Goal: Information Seeking & Learning: Get advice/opinions

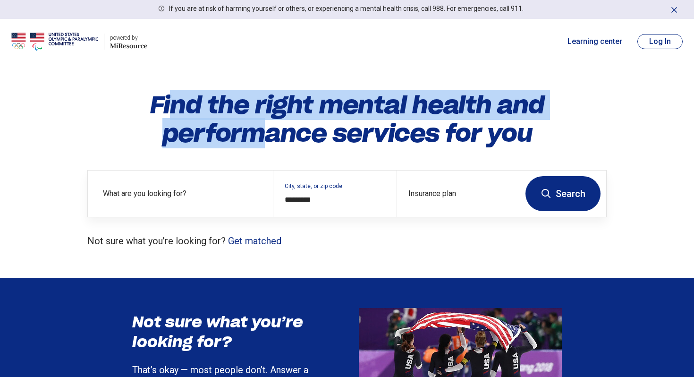
drag, startPoint x: 170, startPoint y: 101, endPoint x: 278, endPoint y: 134, distance: 112.9
click at [277, 134] on h1 "Find the right mental health and performance services for you" at bounding box center [346, 119] width 519 height 57
click at [280, 133] on h1 "Find the right mental health and performance services for you" at bounding box center [346, 119] width 519 height 57
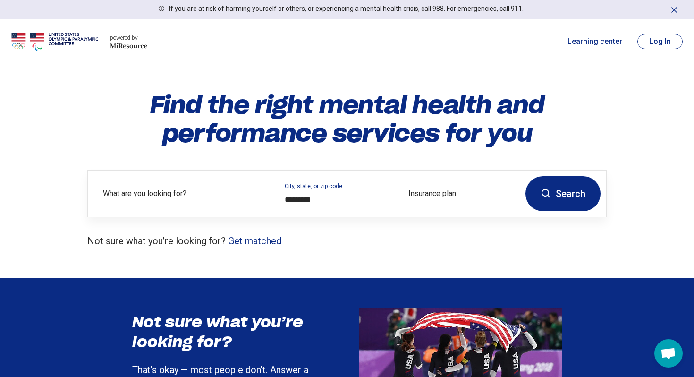
click at [557, 193] on button "Search" at bounding box center [562, 193] width 75 height 35
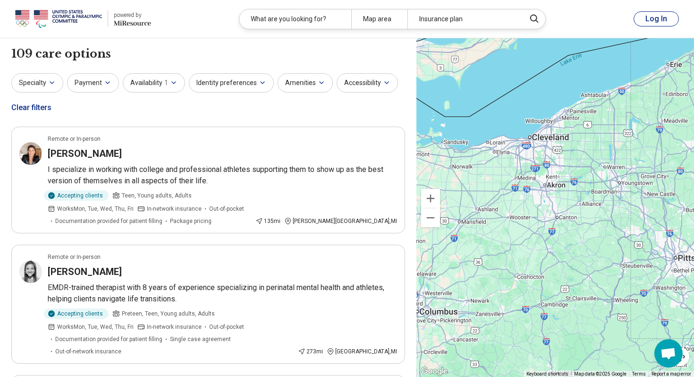
drag, startPoint x: 569, startPoint y: 221, endPoint x: 524, endPoint y: 193, distance: 52.4
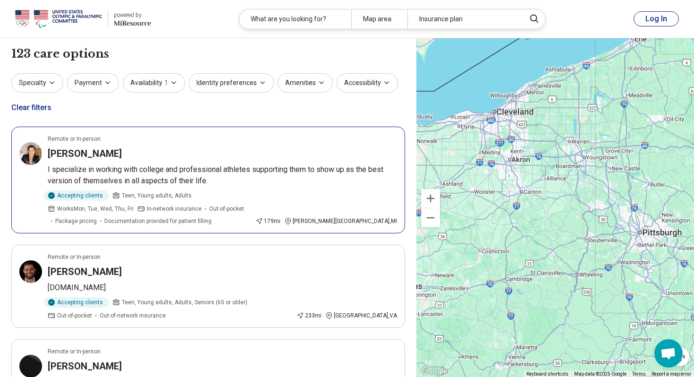
click at [276, 153] on div "[PERSON_NAME]" at bounding box center [222, 153] width 349 height 13
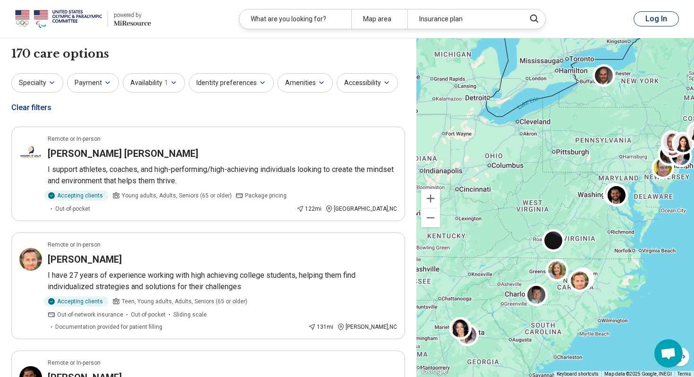
drag, startPoint x: 458, startPoint y: 122, endPoint x: 529, endPoint y: 163, distance: 82.3
click at [528, 162] on div at bounding box center [555, 207] width 278 height 339
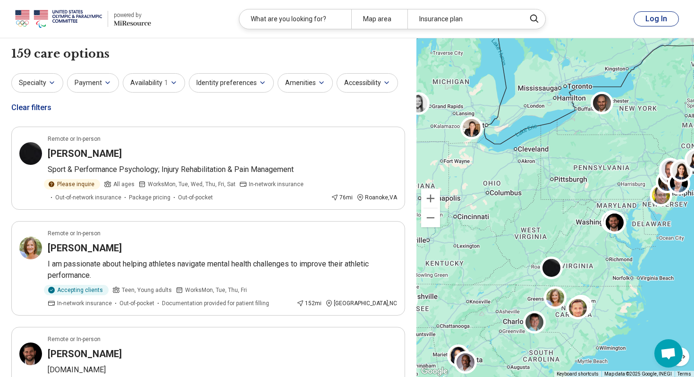
drag, startPoint x: 528, startPoint y: 146, endPoint x: 520, endPoint y: 171, distance: 26.4
click at [520, 171] on div at bounding box center [555, 207] width 278 height 339
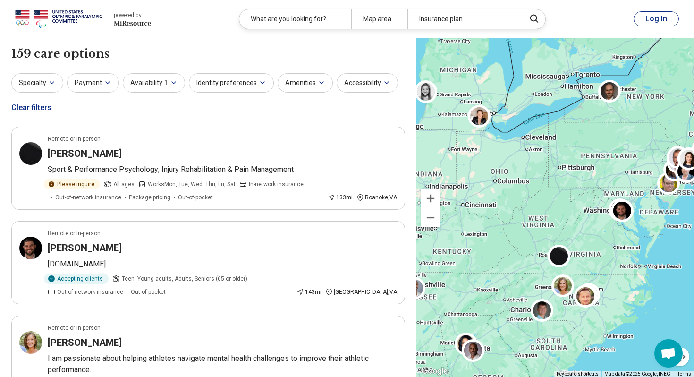
drag, startPoint x: 540, startPoint y: 176, endPoint x: 547, endPoint y: 163, distance: 13.9
click at [547, 163] on div at bounding box center [555, 207] width 278 height 339
drag, startPoint x: 598, startPoint y: 143, endPoint x: 653, endPoint y: 137, distance: 55.0
click at [645, 138] on div at bounding box center [555, 207] width 278 height 339
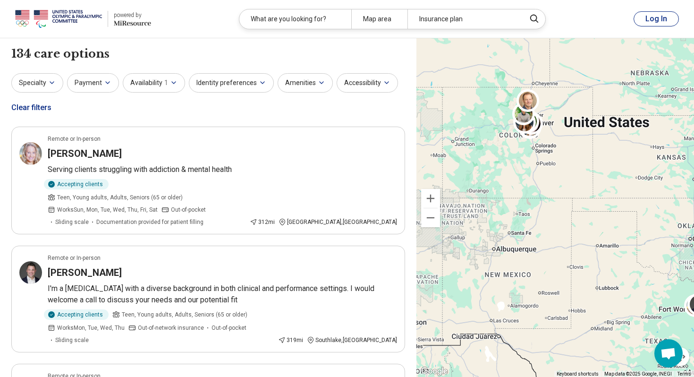
drag, startPoint x: 563, startPoint y: 173, endPoint x: 598, endPoint y: 230, distance: 67.6
click at [598, 230] on div "5" at bounding box center [555, 207] width 278 height 339
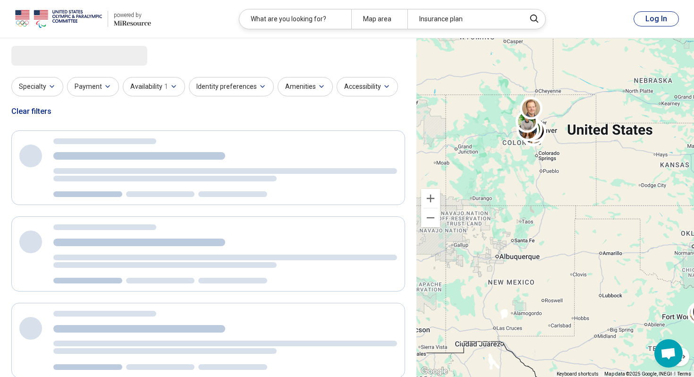
click at [546, 160] on div "5" at bounding box center [555, 207] width 278 height 339
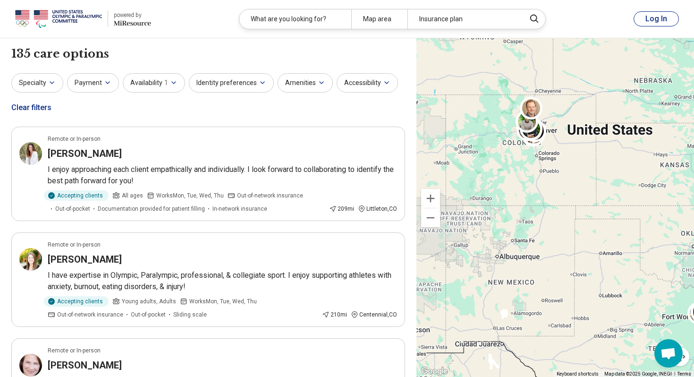
click at [546, 160] on div "5" at bounding box center [555, 207] width 278 height 339
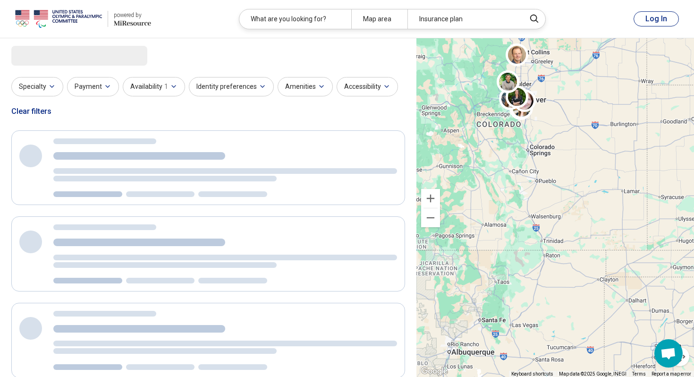
click at [543, 123] on div "5" at bounding box center [555, 207] width 278 height 339
click at [543, 123] on div at bounding box center [555, 207] width 278 height 339
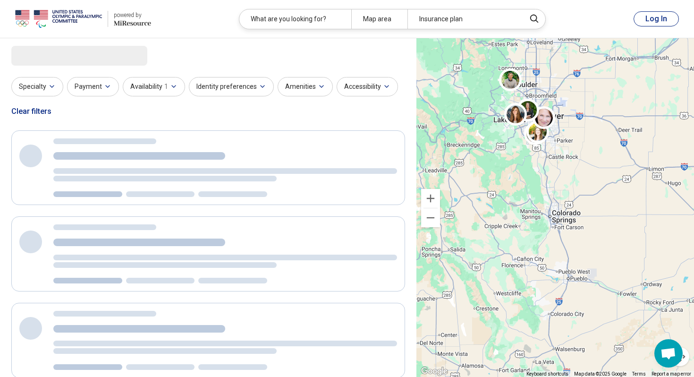
drag, startPoint x: 532, startPoint y: 98, endPoint x: 579, endPoint y: 152, distance: 72.0
click at [579, 152] on div "2" at bounding box center [555, 207] width 278 height 339
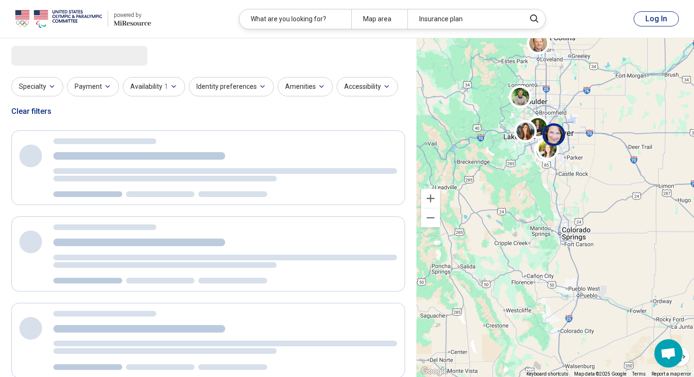
click at [566, 148] on div at bounding box center [555, 136] width 27 height 27
click at [566, 148] on div at bounding box center [555, 207] width 278 height 339
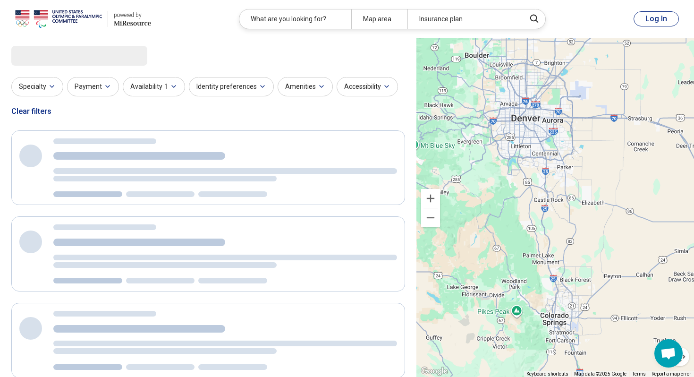
click at [558, 161] on div at bounding box center [555, 207] width 278 height 339
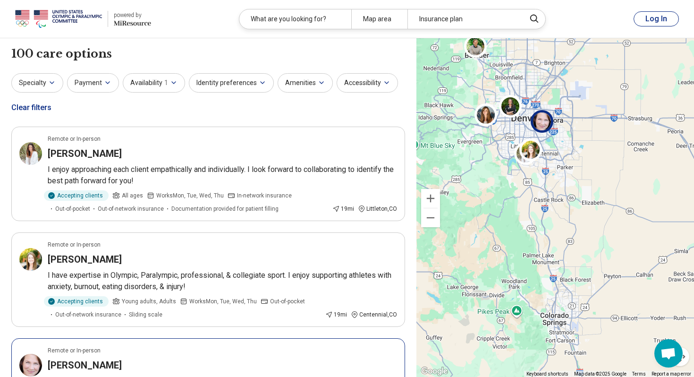
click at [558, 161] on div "2" at bounding box center [555, 207] width 278 height 339
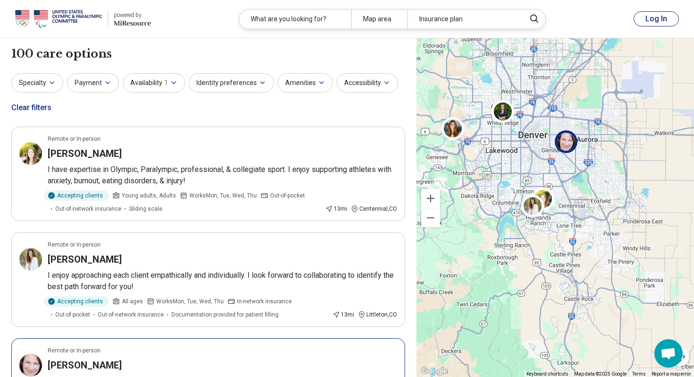
drag, startPoint x: 532, startPoint y: 129, endPoint x: 573, endPoint y: 189, distance: 72.4
click at [573, 189] on div "2" at bounding box center [555, 207] width 278 height 339
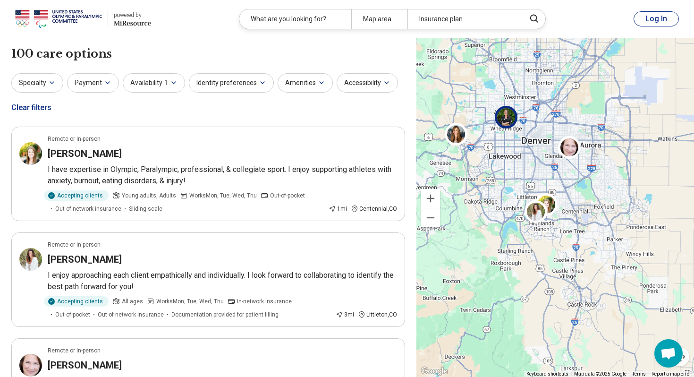
click at [507, 122] on img at bounding box center [506, 117] width 23 height 23
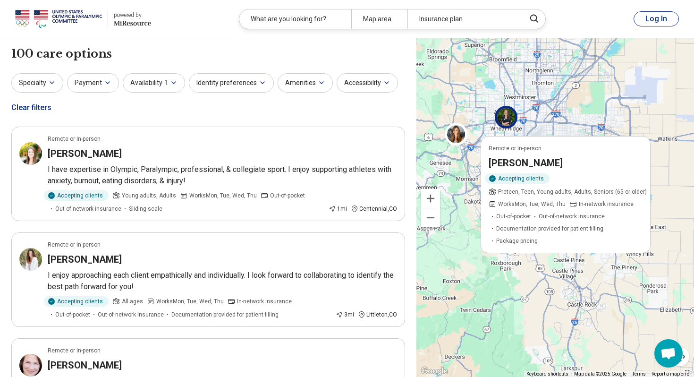
click at [570, 96] on div "Remote or In-person [PERSON_NAME] Accepting clients Preteen, Teen, Young adults…" at bounding box center [555, 207] width 278 height 339
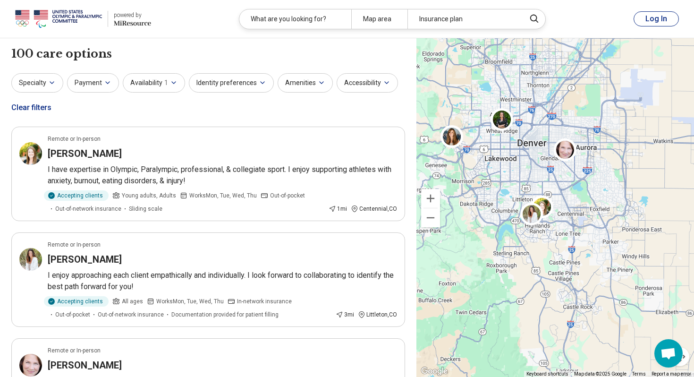
drag, startPoint x: 623, startPoint y: 102, endPoint x: 571, endPoint y: 118, distance: 54.3
click at [575, 118] on div "2" at bounding box center [555, 207] width 278 height 339
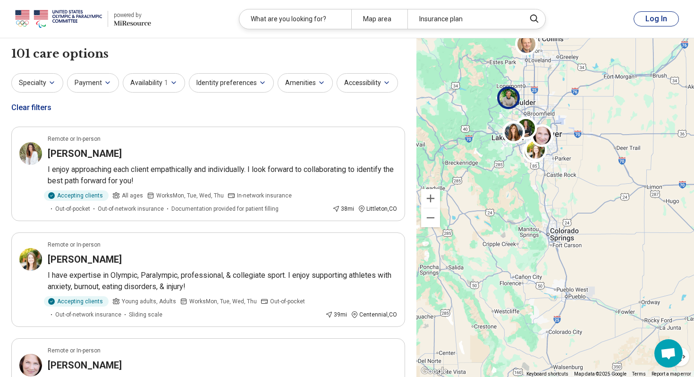
click at [516, 101] on img at bounding box center [508, 97] width 23 height 23
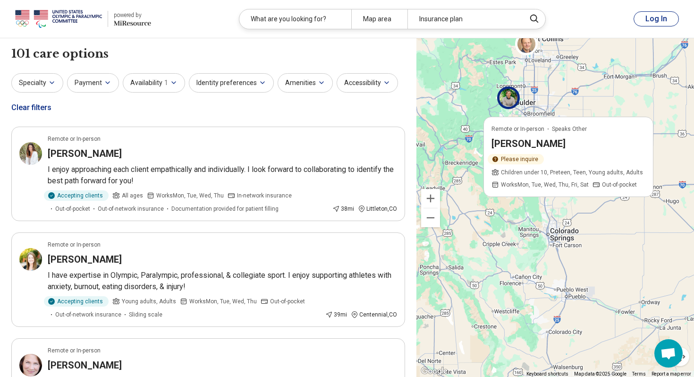
click at [569, 95] on div "Remote or In-person Speaks Other [PERSON_NAME] Please inquire Children under 10…" at bounding box center [555, 207] width 278 height 339
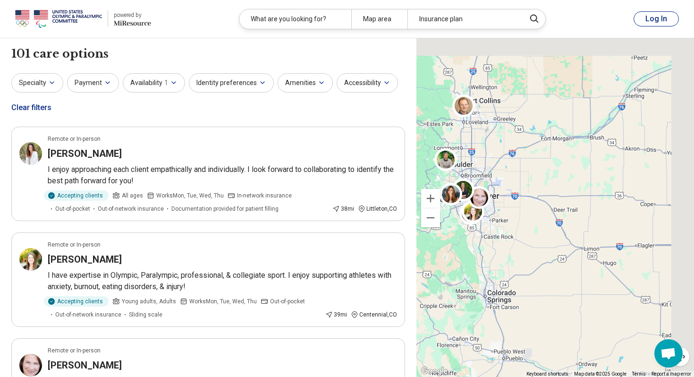
drag, startPoint x: 597, startPoint y: 95, endPoint x: 533, endPoint y: 159, distance: 90.5
click at [534, 159] on div "2" at bounding box center [555, 207] width 278 height 339
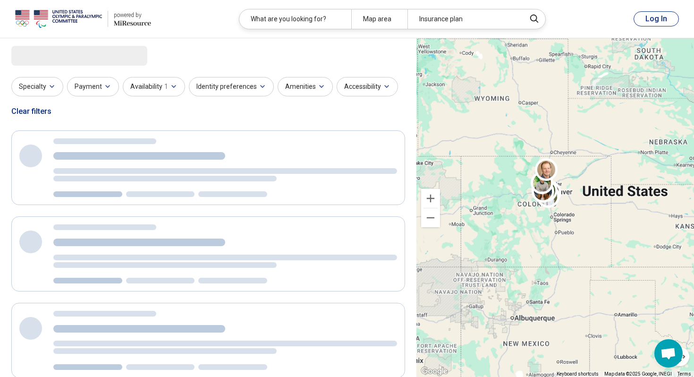
click at [435, 198] on div "2 Keyboard shortcuts Map Data Map data ©2025 Google, INEGI Map data ©2025 Googl…" at bounding box center [555, 207] width 278 height 339
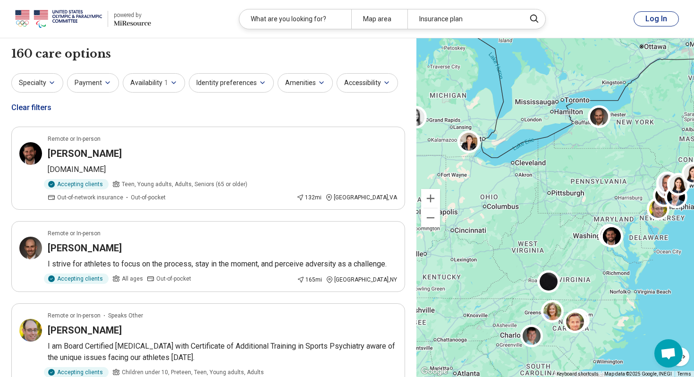
drag, startPoint x: 473, startPoint y: 229, endPoint x: 510, endPoint y: 195, distance: 50.8
click at [510, 197] on div at bounding box center [555, 207] width 278 height 339
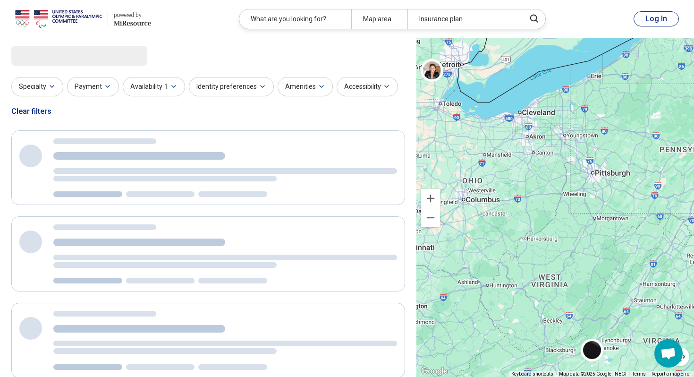
click at [510, 200] on div at bounding box center [555, 207] width 278 height 339
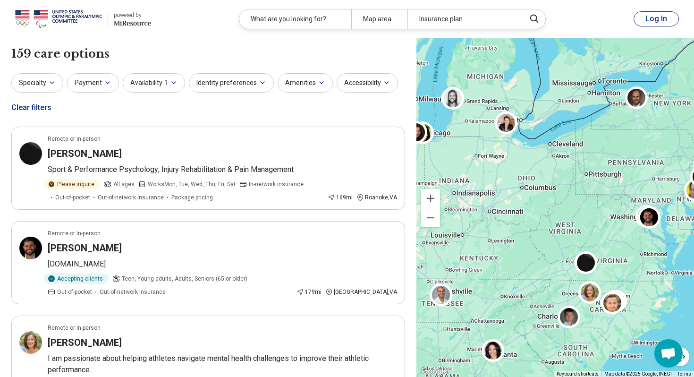
drag, startPoint x: 507, startPoint y: 212, endPoint x: 530, endPoint y: 190, distance: 32.1
click at [530, 190] on div at bounding box center [555, 207] width 278 height 339
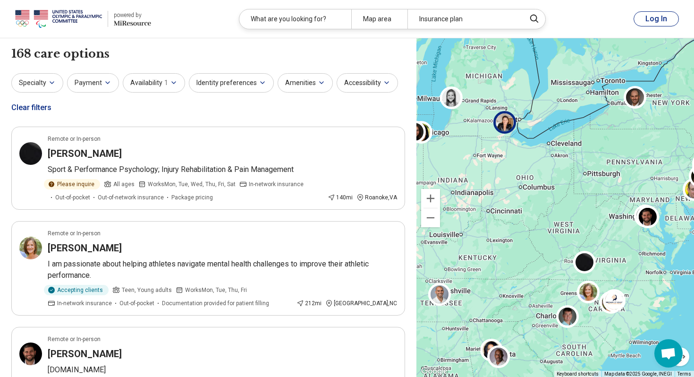
click at [505, 127] on img at bounding box center [504, 122] width 23 height 23
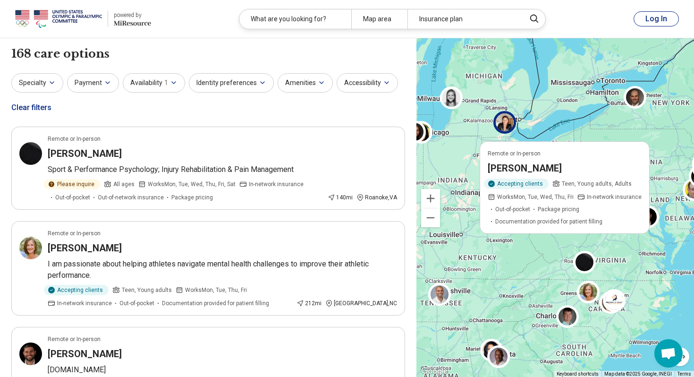
click at [209, 118] on div "Specialty Payment Availability 1 Identity preferences Amenities Accessibility C…" at bounding box center [208, 96] width 394 height 46
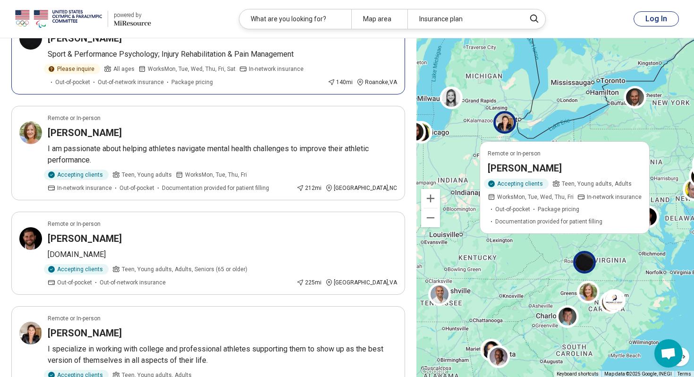
scroll to position [122, 0]
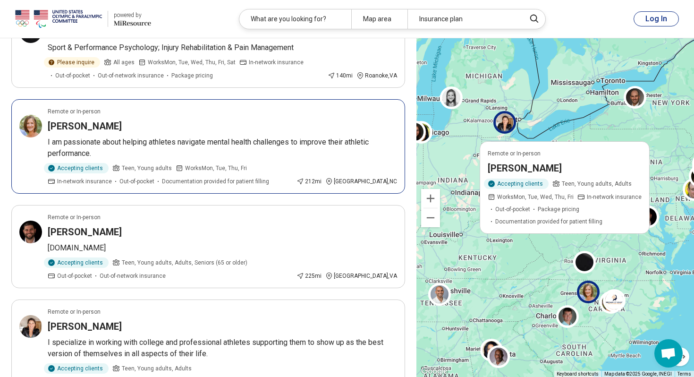
click at [220, 135] on article "Remote or In-person [PERSON_NAME] I am passionate about helping athletes naviga…" at bounding box center [208, 146] width 394 height 94
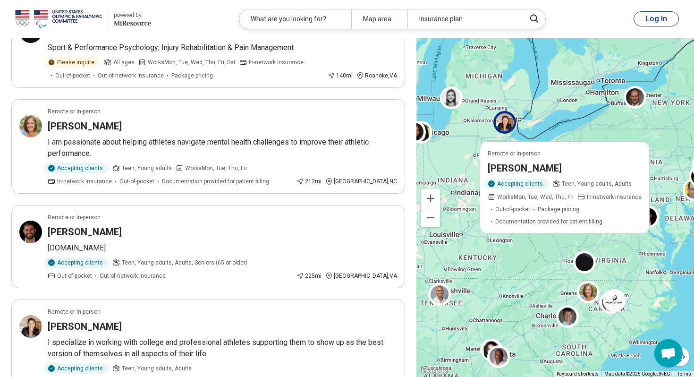
click at [573, 106] on div "Remote or In-person [PERSON_NAME] Accepting clients Teen, Young adults, Adults …" at bounding box center [555, 207] width 278 height 339
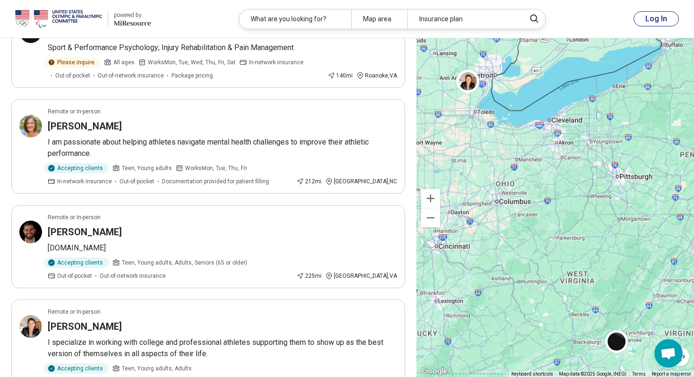
scroll to position [49, 0]
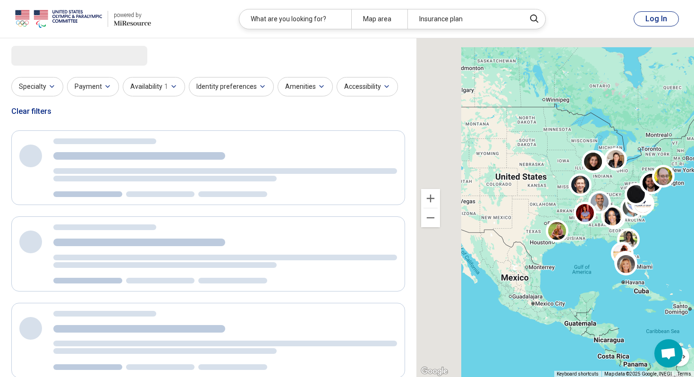
drag, startPoint x: 465, startPoint y: 160, endPoint x: 553, endPoint y: 187, distance: 92.0
click at [553, 187] on div at bounding box center [555, 207] width 278 height 339
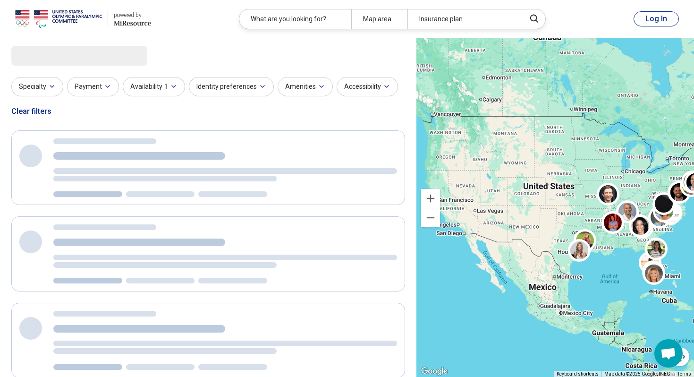
click at [575, 208] on div at bounding box center [555, 207] width 278 height 339
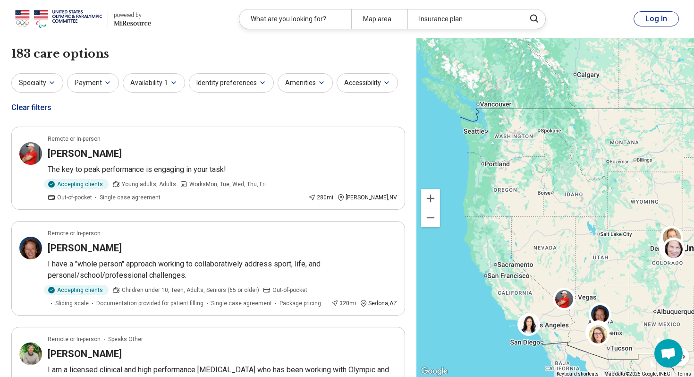
drag, startPoint x: 490, startPoint y: 173, endPoint x: 531, endPoint y: 206, distance: 52.0
click at [531, 206] on div "5" at bounding box center [555, 207] width 278 height 339
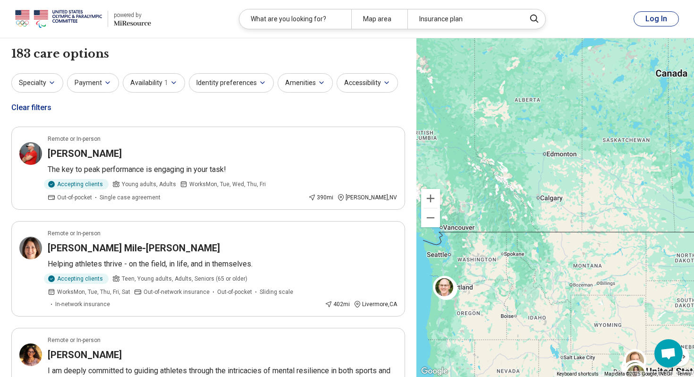
drag, startPoint x: 527, startPoint y: 187, endPoint x: 487, endPoint y: 307, distance: 126.4
click at [487, 307] on div at bounding box center [555, 207] width 278 height 339
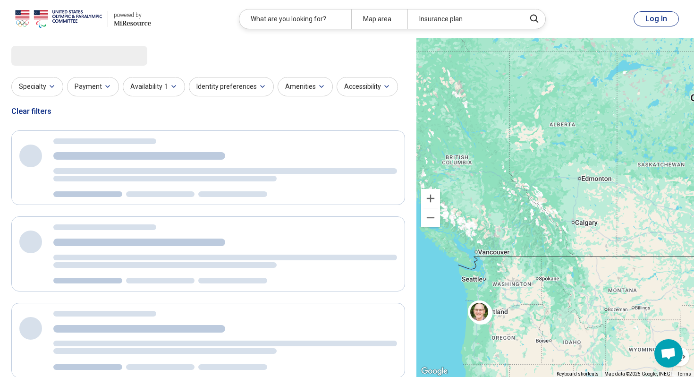
drag, startPoint x: 527, startPoint y: 244, endPoint x: 570, endPoint y: 258, distance: 45.2
click at [570, 258] on div at bounding box center [555, 207] width 278 height 339
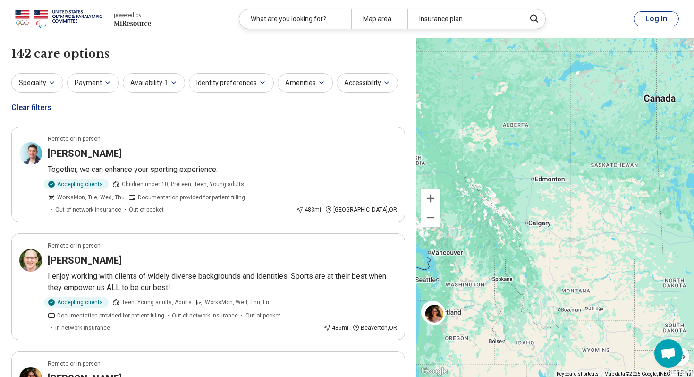
drag, startPoint x: 611, startPoint y: 256, endPoint x: 481, endPoint y: 257, distance: 129.8
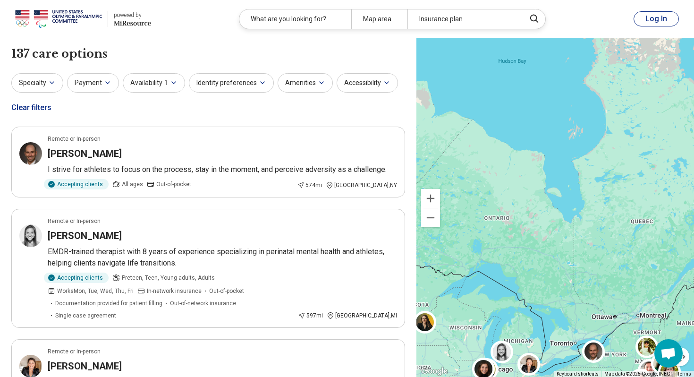
drag, startPoint x: 560, startPoint y: 262, endPoint x: 499, endPoint y: 227, distance: 69.6
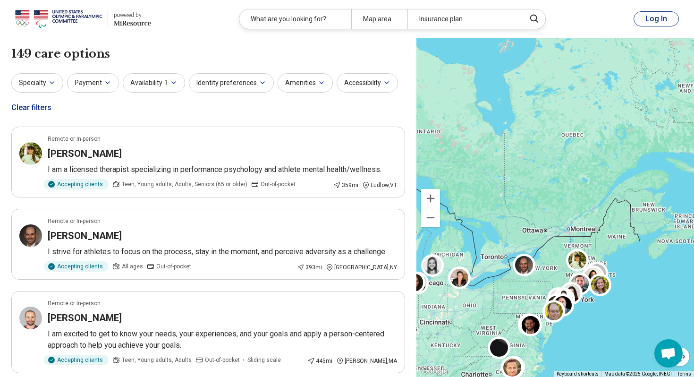
drag, startPoint x: 499, startPoint y: 280, endPoint x: 503, endPoint y: 161, distance: 119.0
click at [503, 162] on div at bounding box center [555, 207] width 278 height 339
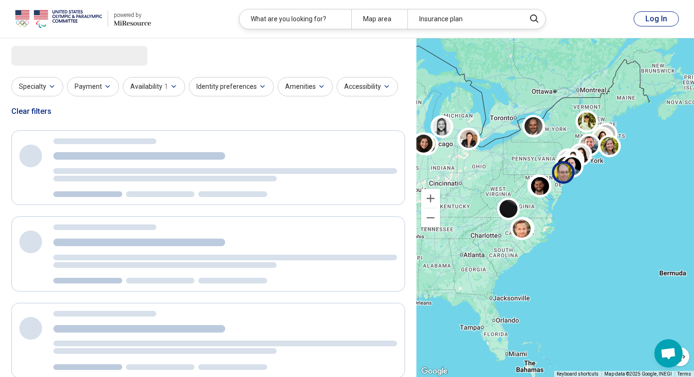
click at [579, 192] on div at bounding box center [555, 207] width 278 height 339
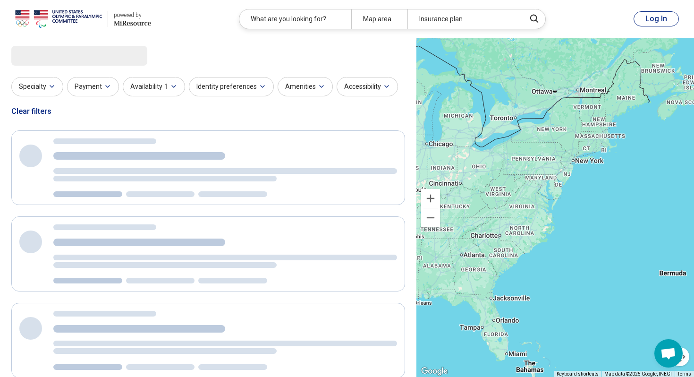
click at [579, 192] on div at bounding box center [555, 207] width 278 height 339
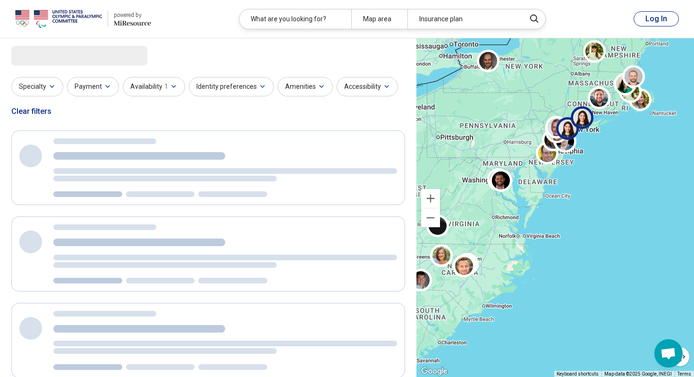
click at [583, 142] on div at bounding box center [569, 130] width 27 height 27
click at [583, 142] on div at bounding box center [555, 207] width 278 height 339
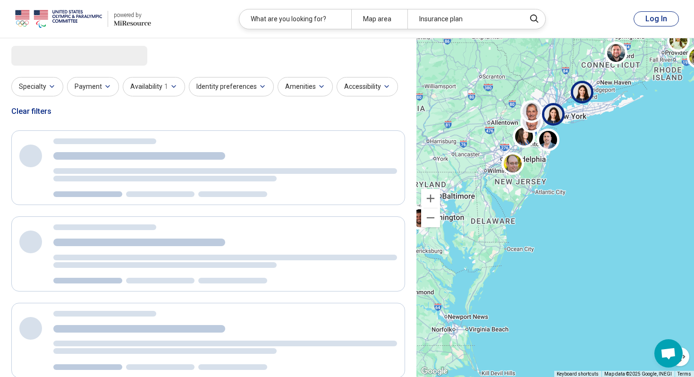
click at [590, 140] on div at bounding box center [555, 207] width 278 height 339
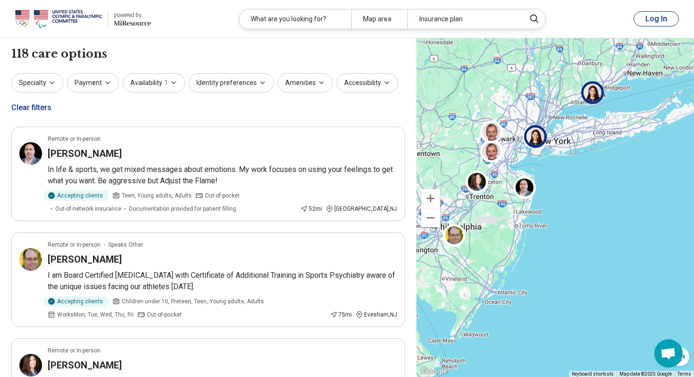
drag, startPoint x: 551, startPoint y: 118, endPoint x: 570, endPoint y: 167, distance: 52.4
click at [570, 167] on div at bounding box center [555, 207] width 278 height 339
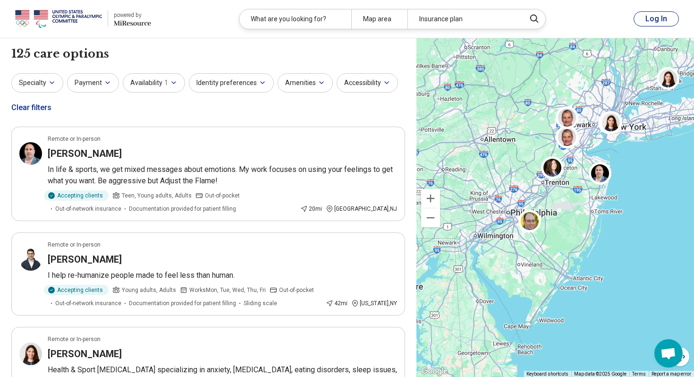
drag, startPoint x: 485, startPoint y: 220, endPoint x: 601, endPoint y: 198, distance: 117.8
click at [597, 198] on div at bounding box center [555, 207] width 278 height 339
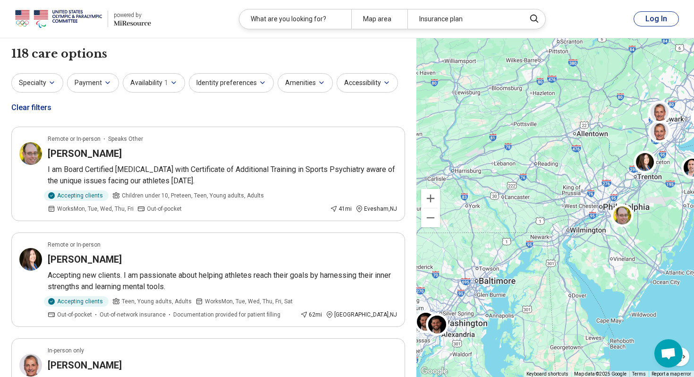
drag, startPoint x: 543, startPoint y: 174, endPoint x: 616, endPoint y: 187, distance: 73.5
click at [610, 186] on div at bounding box center [555, 207] width 278 height 339
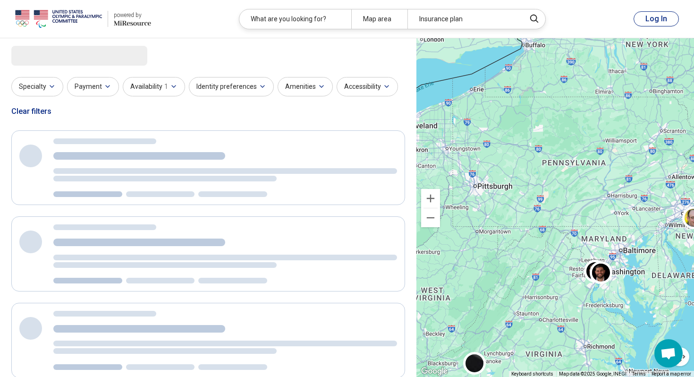
drag, startPoint x: 558, startPoint y: 211, endPoint x: 640, endPoint y: 207, distance: 81.3
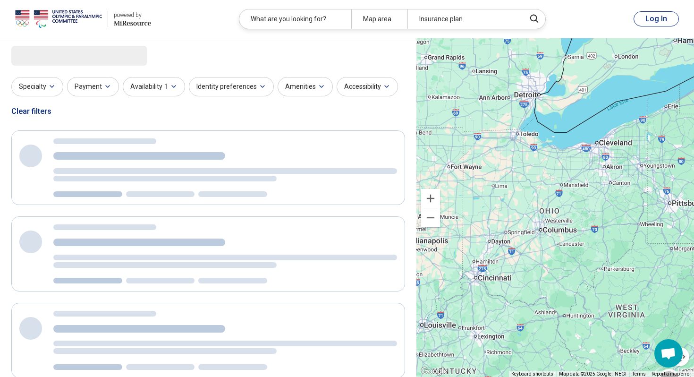
drag, startPoint x: 613, startPoint y: 198, endPoint x: 566, endPoint y: 243, distance: 65.1
click at [566, 242] on div at bounding box center [555, 207] width 278 height 339
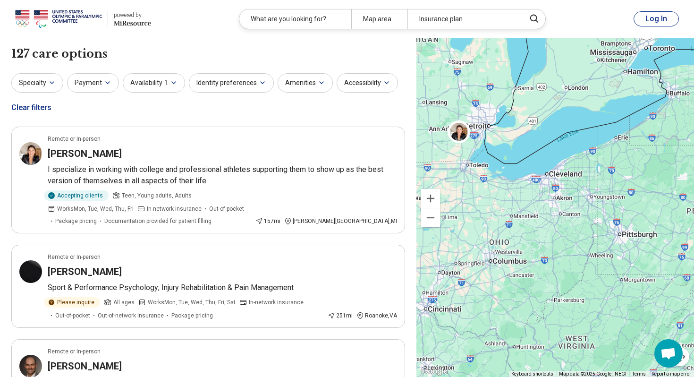
drag, startPoint x: 560, startPoint y: 212, endPoint x: 560, endPoint y: 222, distance: 9.9
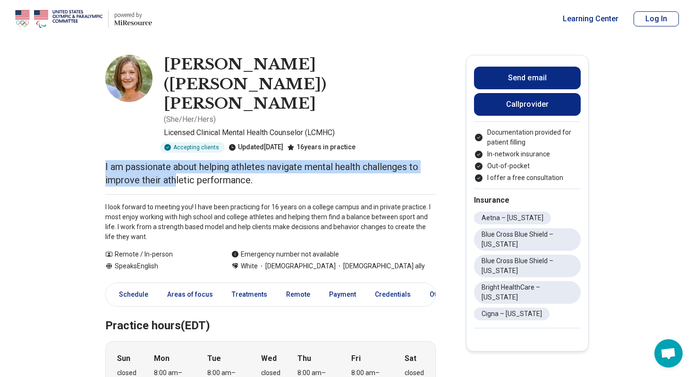
drag, startPoint x: 104, startPoint y: 127, endPoint x: 176, endPoint y: 136, distance: 72.4
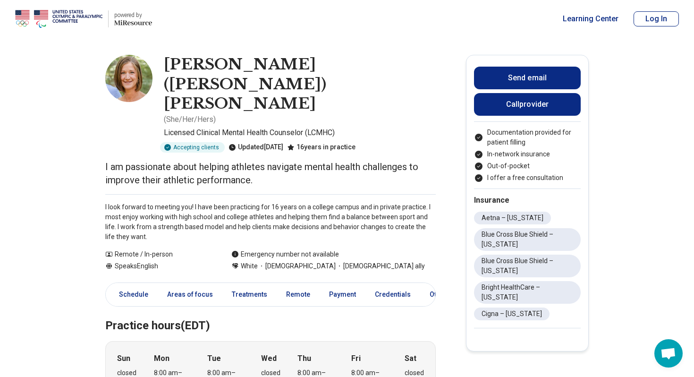
click at [201, 160] on p "I am passionate about helping athletes navigate mental health challenges to imp…" at bounding box center [270, 173] width 330 height 26
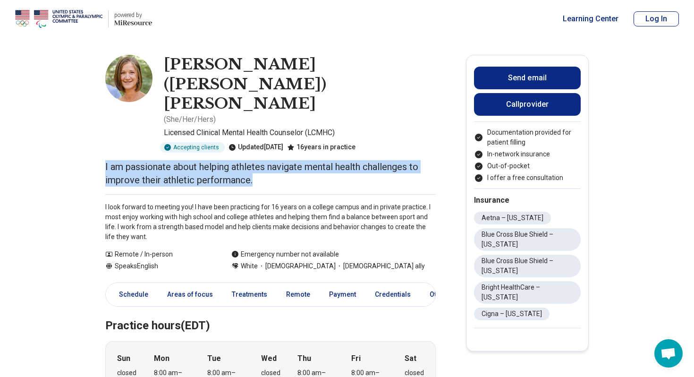
drag, startPoint x: 272, startPoint y: 139, endPoint x: 100, endPoint y: 122, distance: 173.1
drag, startPoint x: 108, startPoint y: 122, endPoint x: 272, endPoint y: 134, distance: 165.2
click at [272, 160] on p "I am passionate about helping athletes navigate mental health challenges to imp…" at bounding box center [270, 173] width 330 height 26
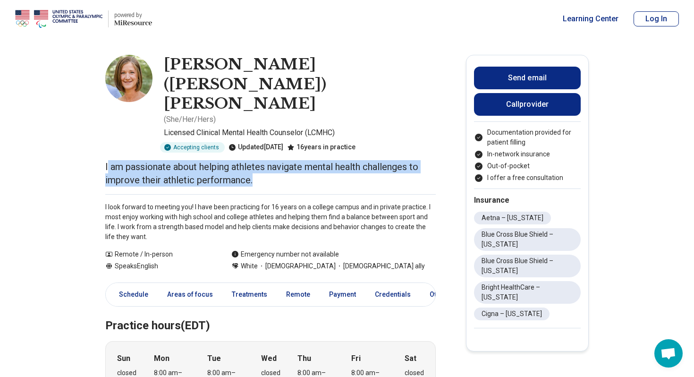
click at [272, 160] on p "I am passionate about helping athletes navigate mental health challenges to imp…" at bounding box center [270, 173] width 330 height 26
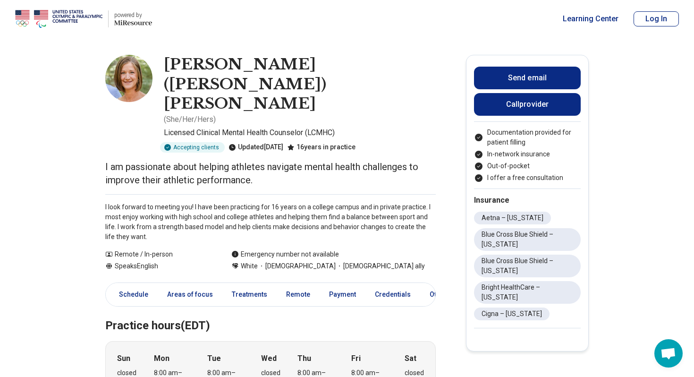
click at [272, 160] on p "I am passionate about helping athletes navigate mental health challenges to imp…" at bounding box center [270, 173] width 330 height 26
drag, startPoint x: 213, startPoint y: 91, endPoint x: 359, endPoint y: 90, distance: 145.4
click at [359, 127] on p "Licensed Clinical Mental Health Counselor (LCMHC)" at bounding box center [300, 132] width 272 height 11
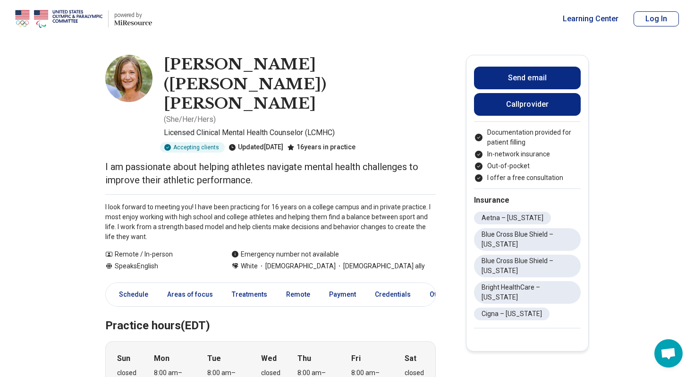
click at [344, 67] on h1 "Molly (Molly Casebere) Casebere" at bounding box center [300, 84] width 272 height 59
click at [131, 82] on img at bounding box center [128, 78] width 47 height 47
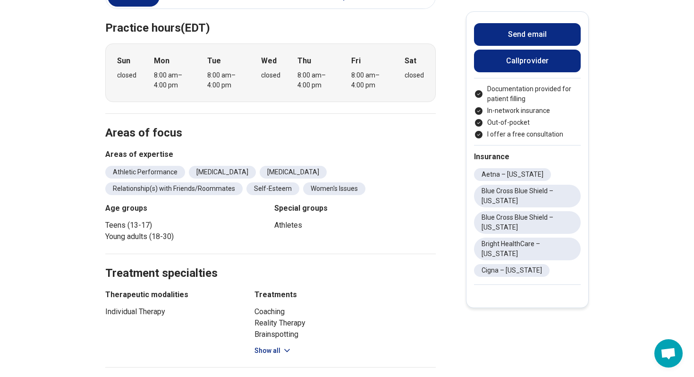
scroll to position [298, 0]
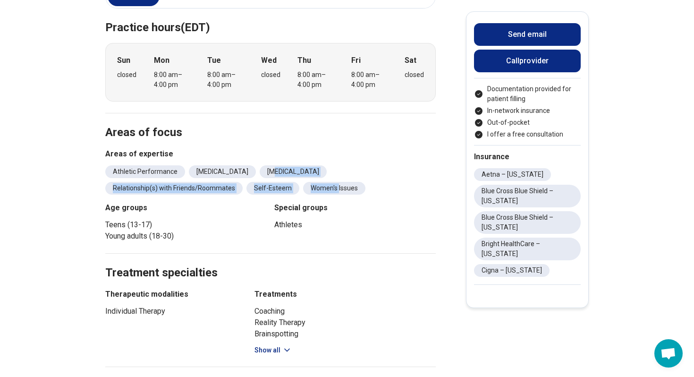
drag, startPoint x: 263, startPoint y: 132, endPoint x: 346, endPoint y: 146, distance: 83.8
click at [344, 165] on ul "Athletic Performance Perfectionism Performance Anxiety Relationship(s) with Fri…" at bounding box center [270, 179] width 330 height 29
click at [346, 182] on li "Women's Issues" at bounding box center [334, 188] width 62 height 13
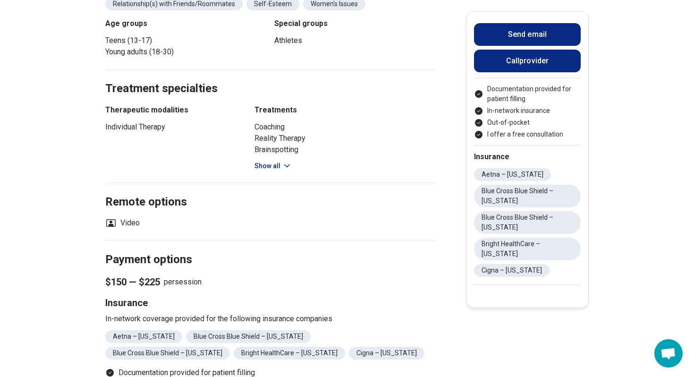
scroll to position [0, 0]
